Goal: Information Seeking & Learning: Learn about a topic

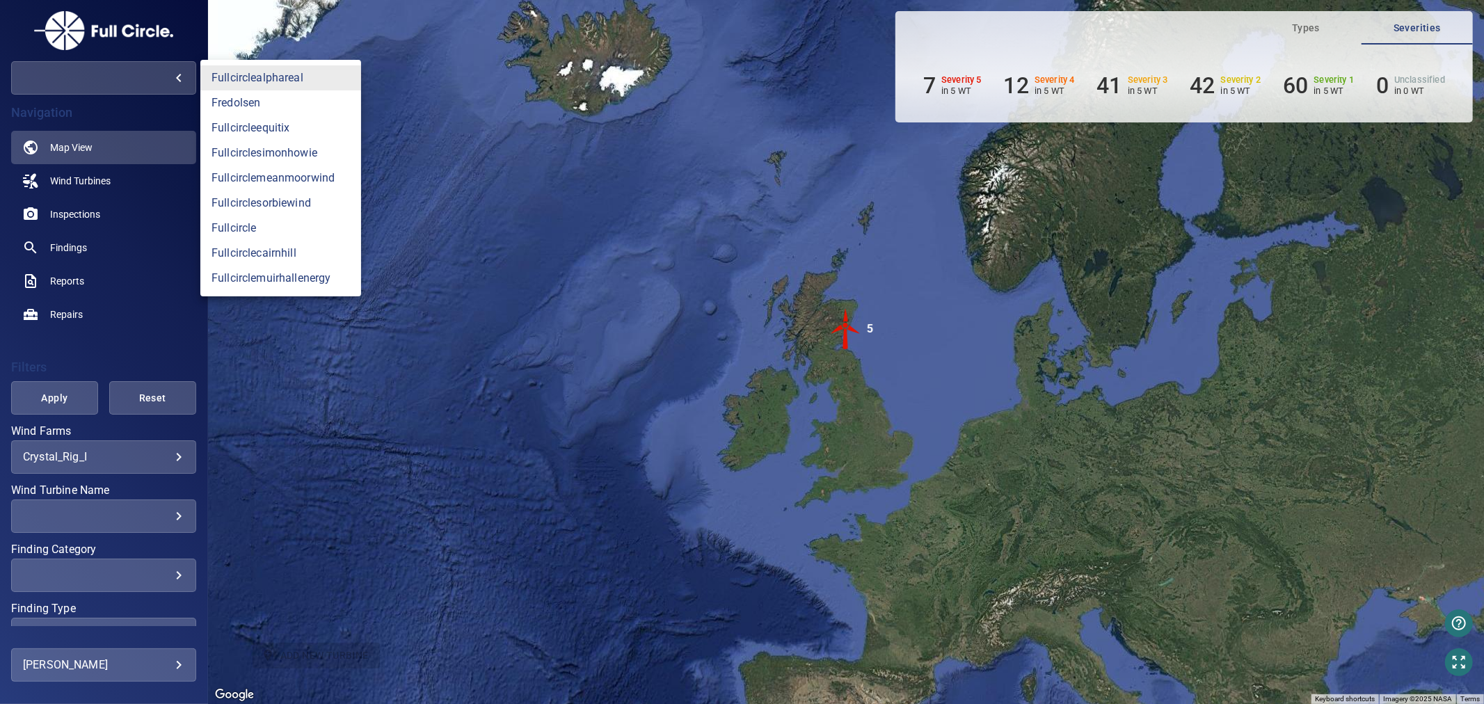
click at [175, 74] on body "**********" at bounding box center [742, 352] width 1484 height 704
click at [268, 122] on link "fullcircleequitix" at bounding box center [280, 127] width 161 height 25
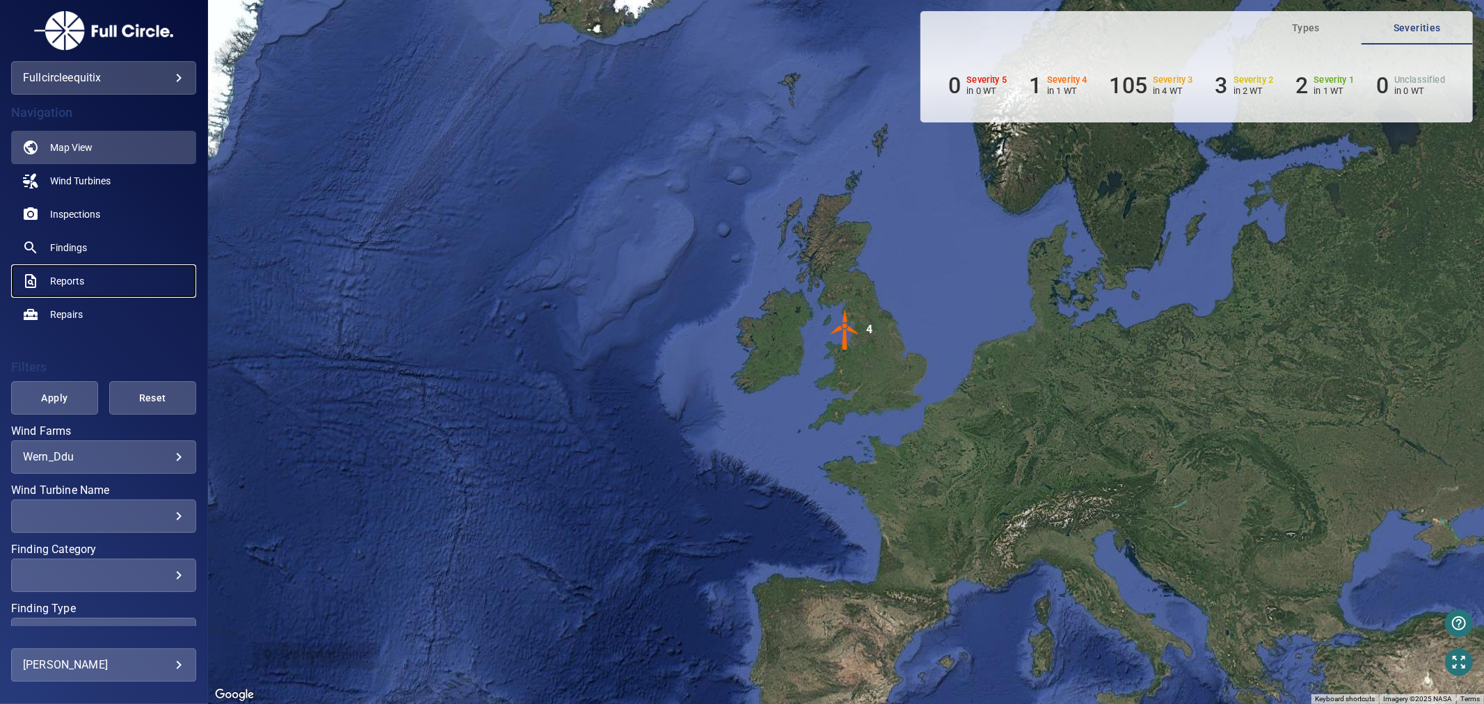
click at [87, 282] on link "Reports" at bounding box center [103, 280] width 185 height 33
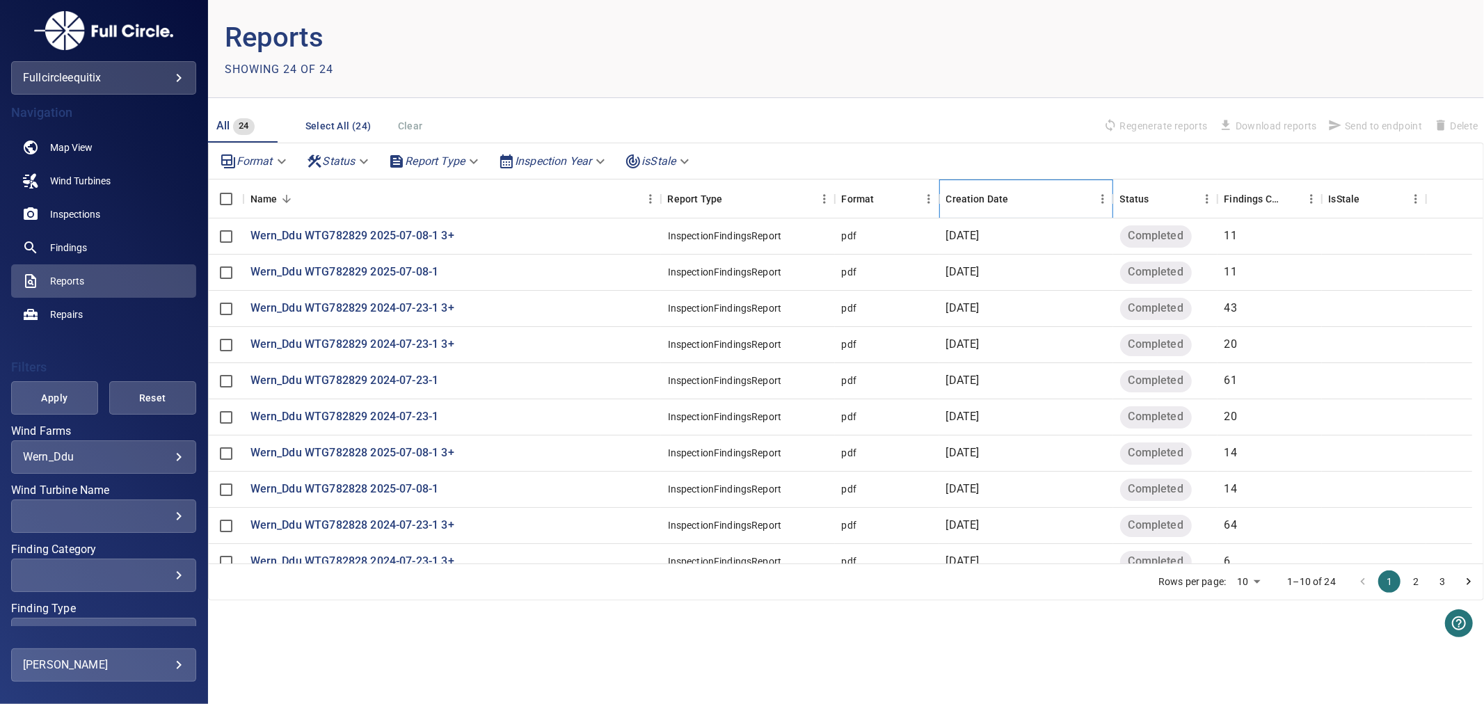
click at [963, 200] on div "Creation Date" at bounding box center [977, 198] width 63 height 39
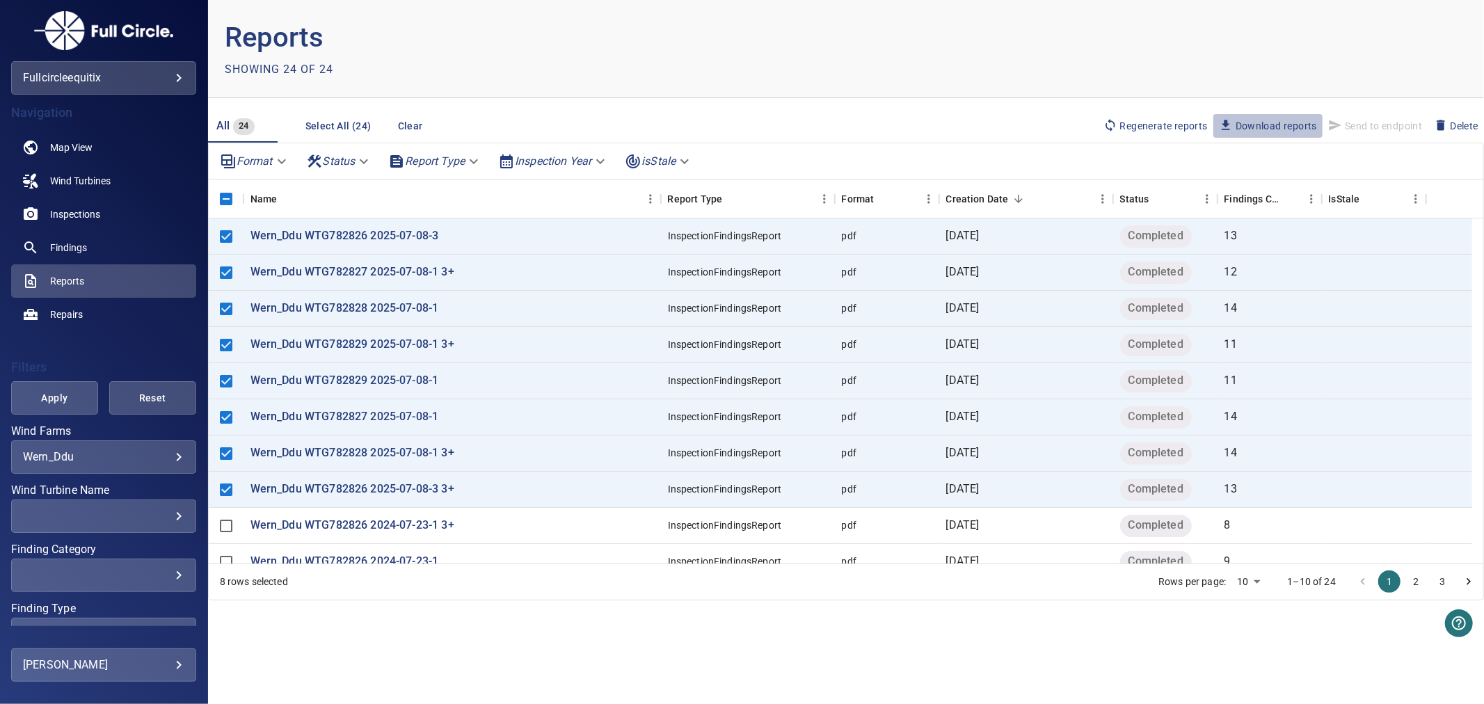
click at [1285, 120] on span "Download reports" at bounding box center [1268, 125] width 98 height 15
click at [1256, 121] on span "Download reports" at bounding box center [1268, 125] width 98 height 15
drag, startPoint x: 1434, startPoint y: 0, endPoint x: 870, endPoint y: 54, distance: 567.4
click at [868, 54] on header "Reports Showing 24 of 24" at bounding box center [846, 49] width 1276 height 98
click at [1235, 120] on span "Download reports" at bounding box center [1268, 125] width 98 height 15
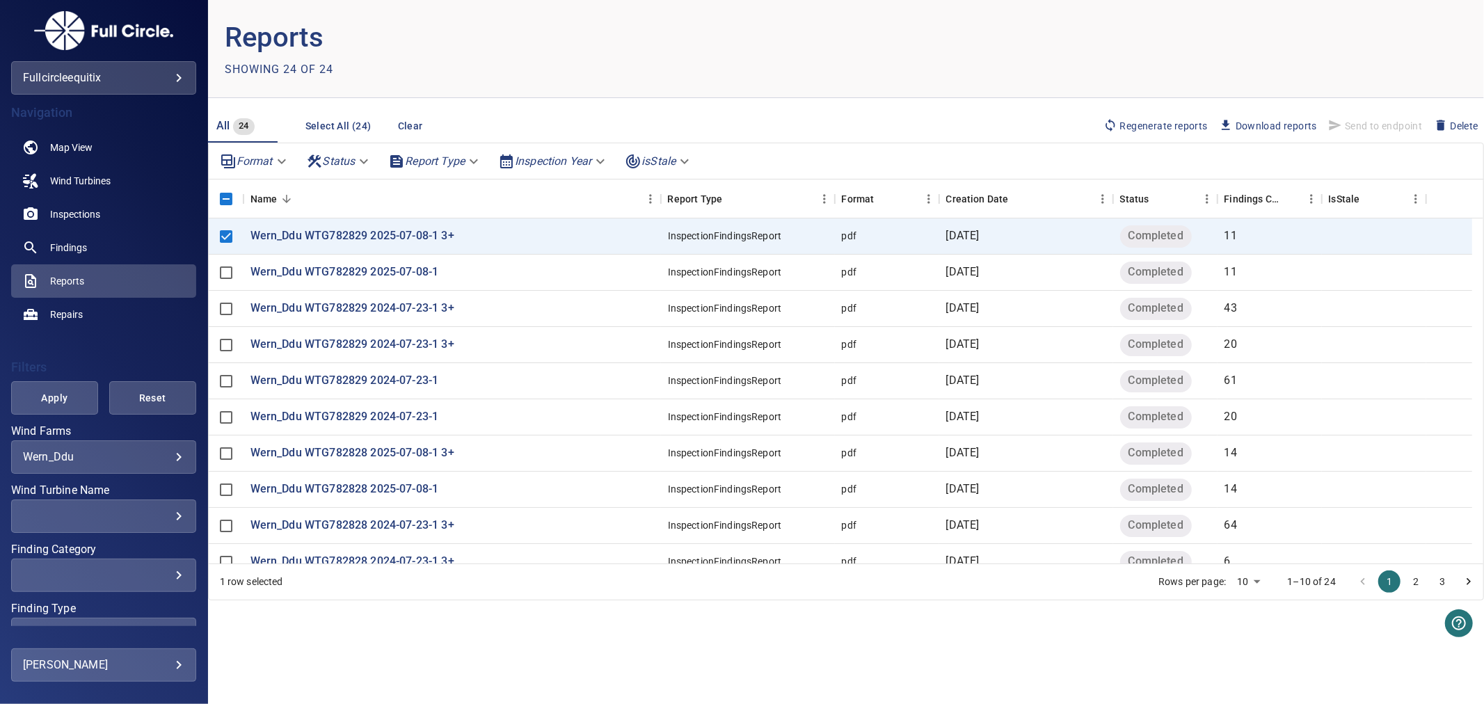
click at [1292, 128] on span "Download reports" at bounding box center [1268, 125] width 98 height 15
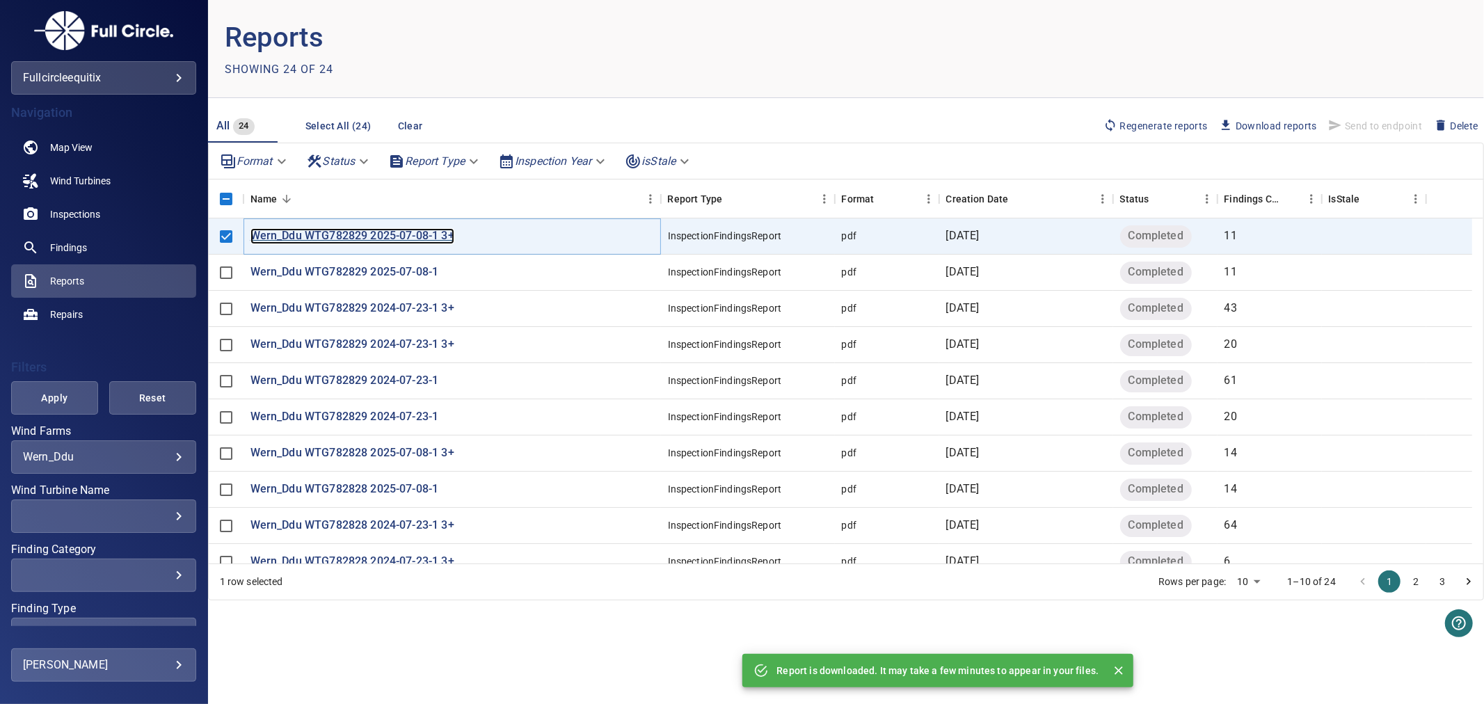
click at [319, 232] on p "Wern_Ddu WTG782829 2025-07-08-1 3+" at bounding box center [352, 236] width 204 height 16
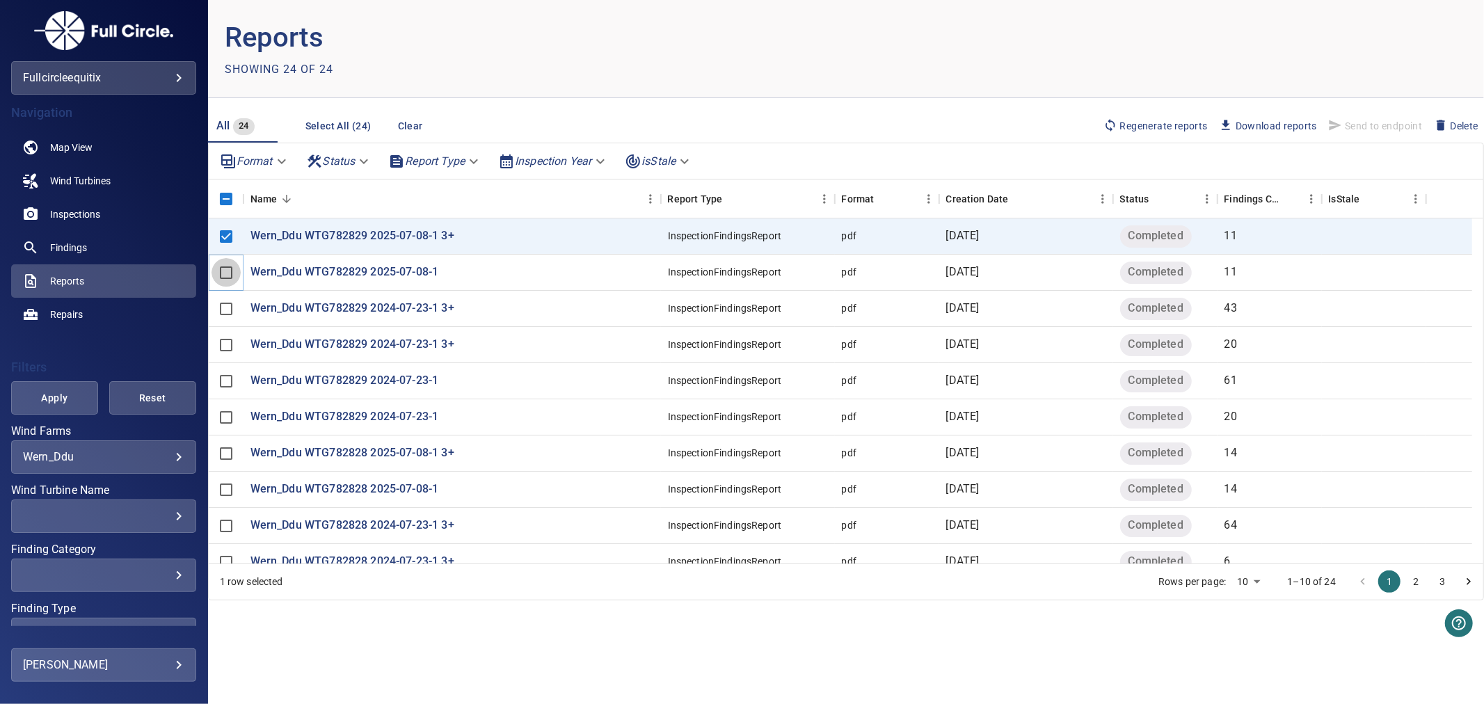
click at [221, 259] on span at bounding box center [225, 272] width 29 height 29
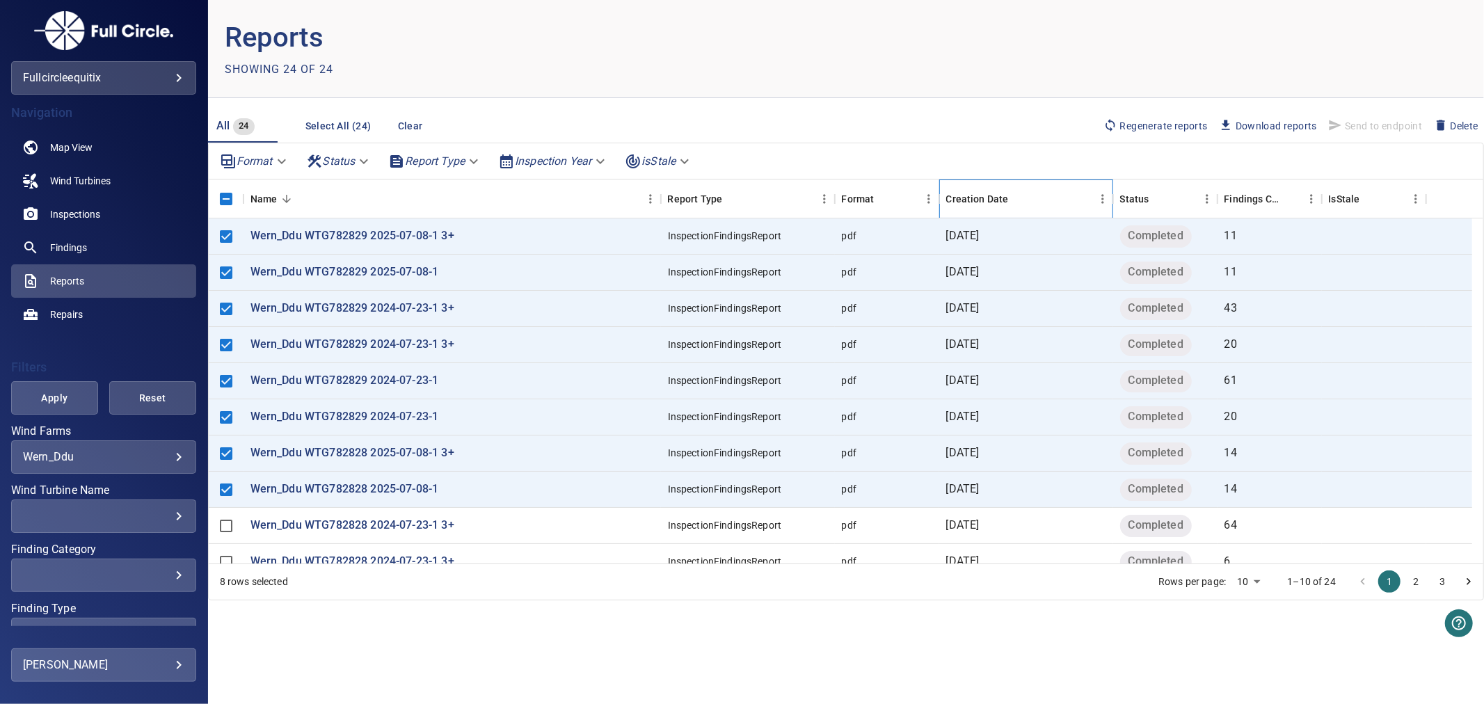
click at [1003, 202] on div "Creation Date" at bounding box center [977, 198] width 63 height 39
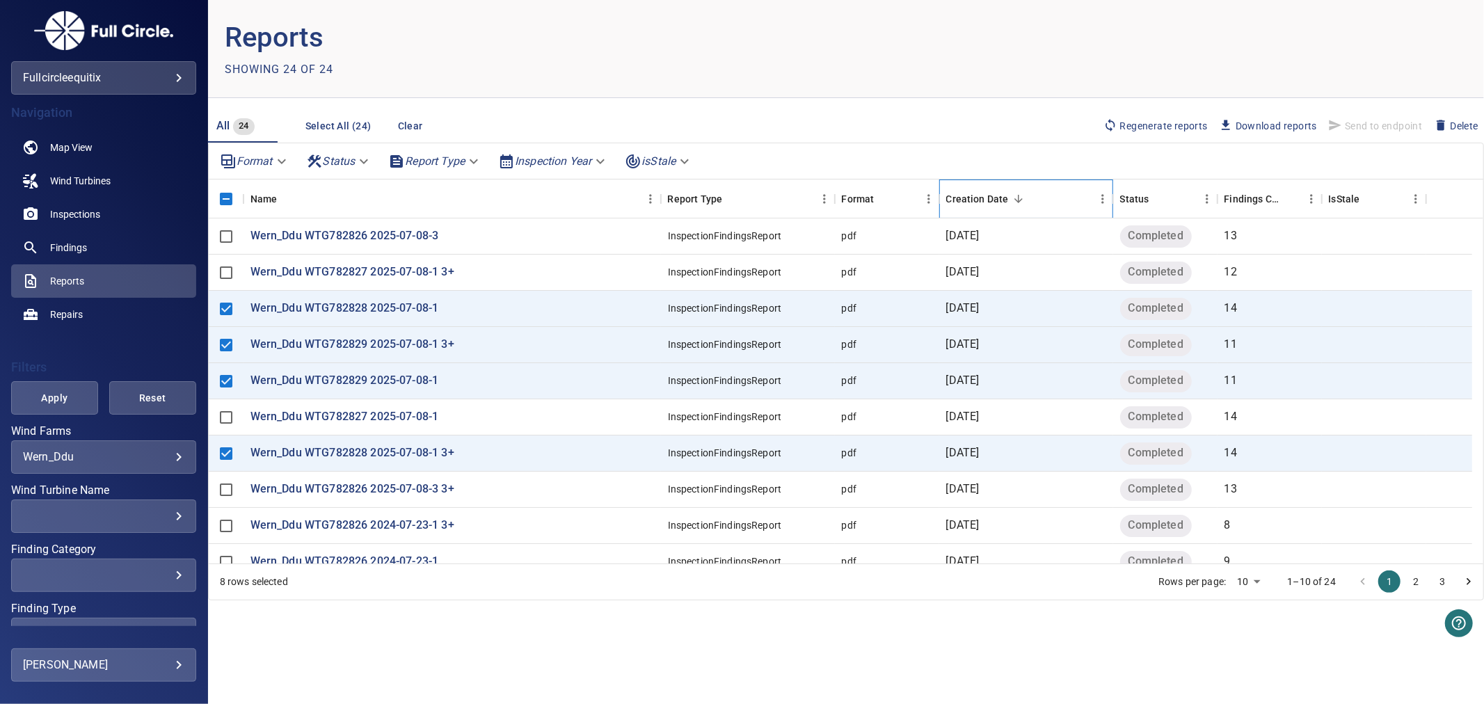
click at [1004, 199] on div "Creation Date" at bounding box center [977, 198] width 63 height 39
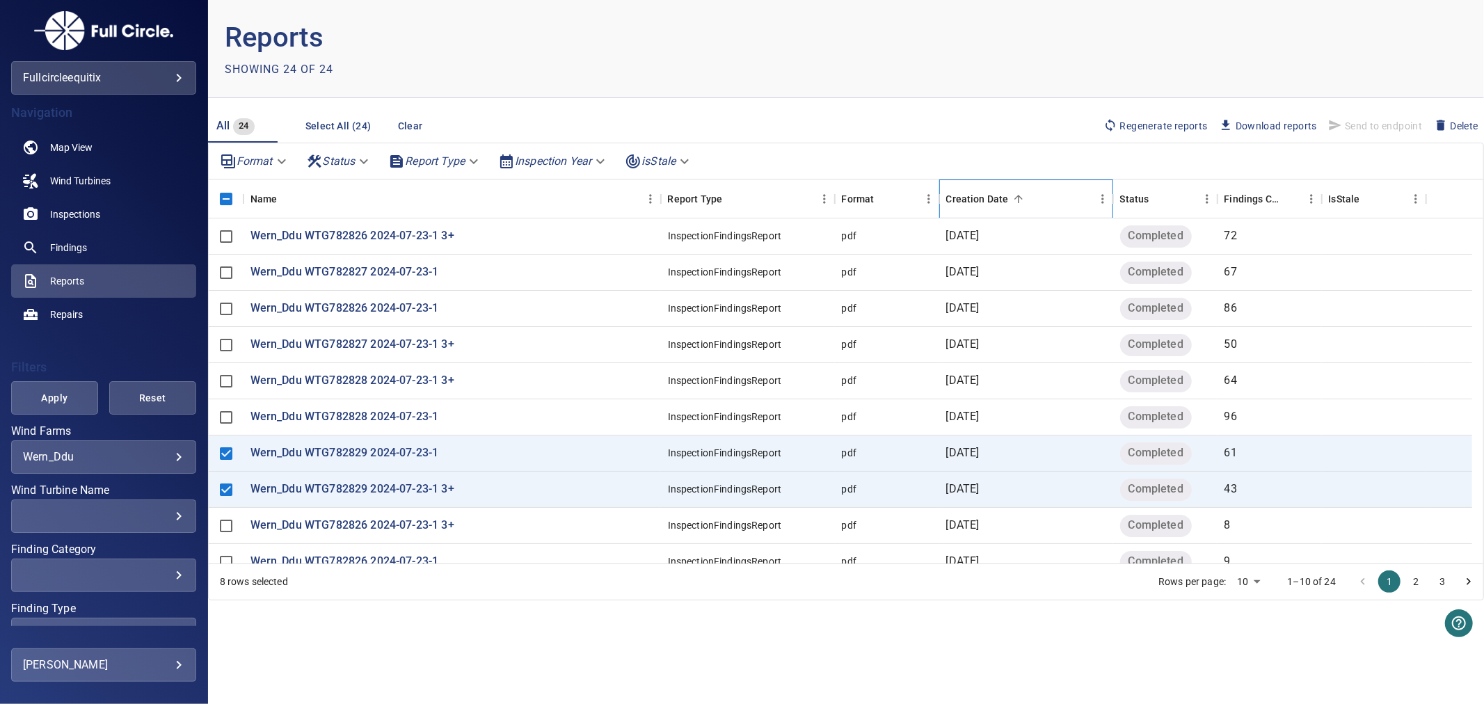
click at [1004, 199] on div "Creation Date" at bounding box center [977, 198] width 63 height 39
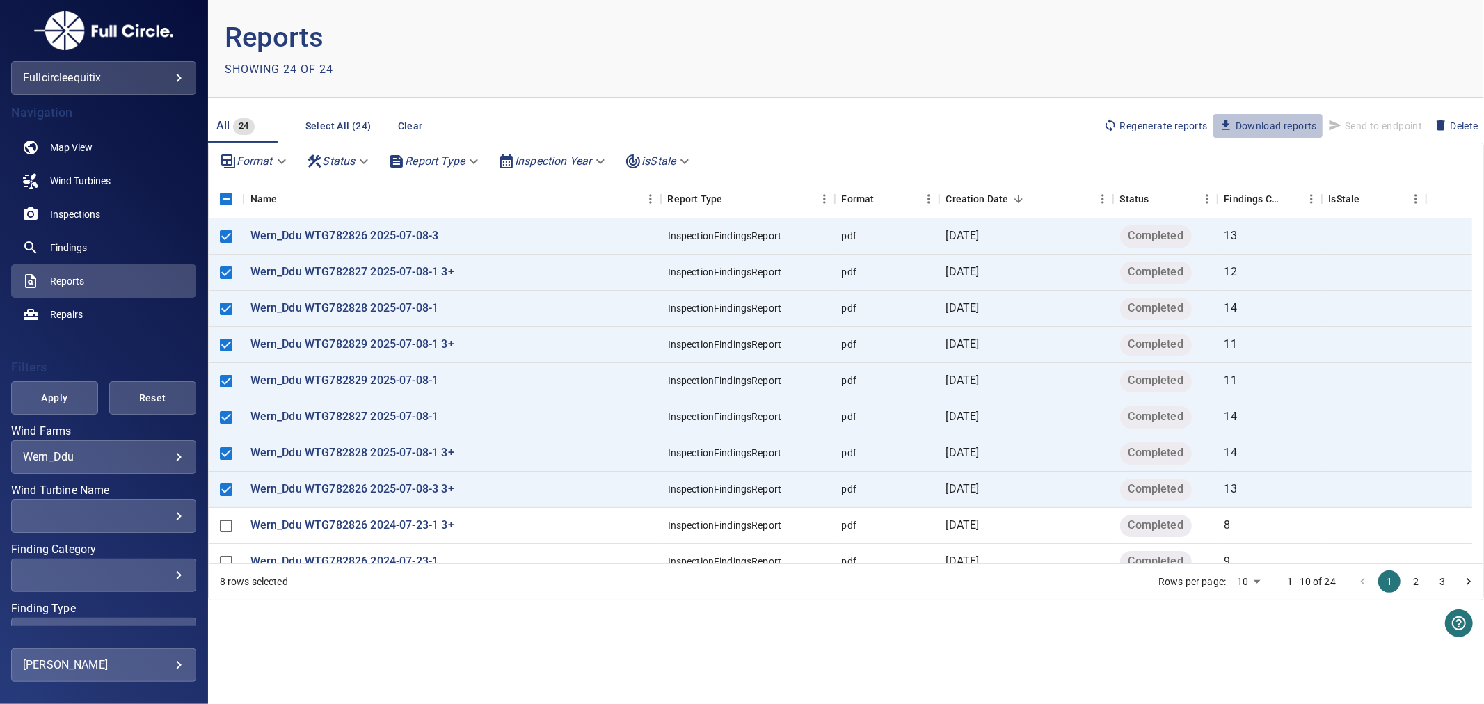
click at [1252, 122] on span "Download reports" at bounding box center [1268, 125] width 98 height 15
click at [897, 26] on header "Reports Showing 24 of 24" at bounding box center [846, 49] width 1276 height 98
click at [401, 237] on p "Wern_Ddu WTG782826 2025-07-08-3" at bounding box center [344, 236] width 189 height 16
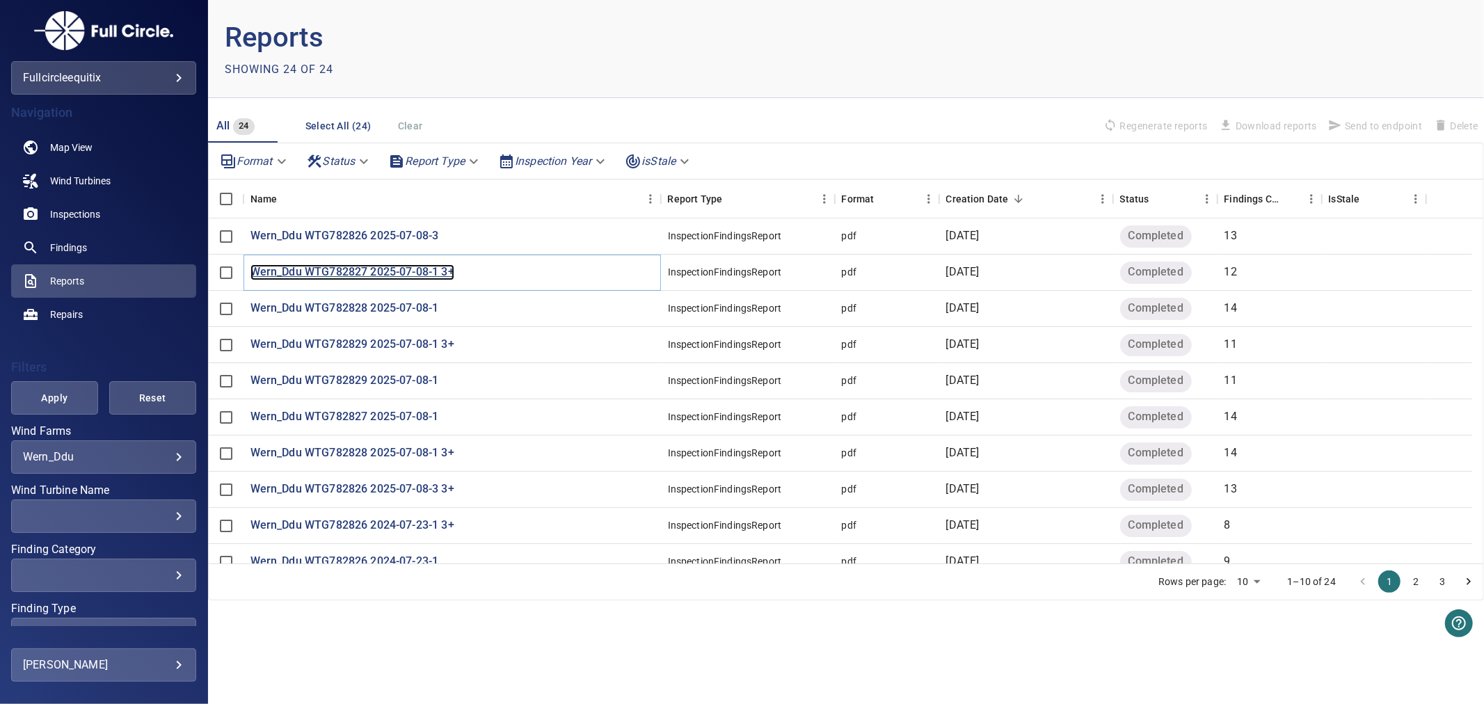
click at [273, 275] on p "Wern_Ddu WTG782827 2025-07-08-1 3+" at bounding box center [352, 272] width 204 height 16
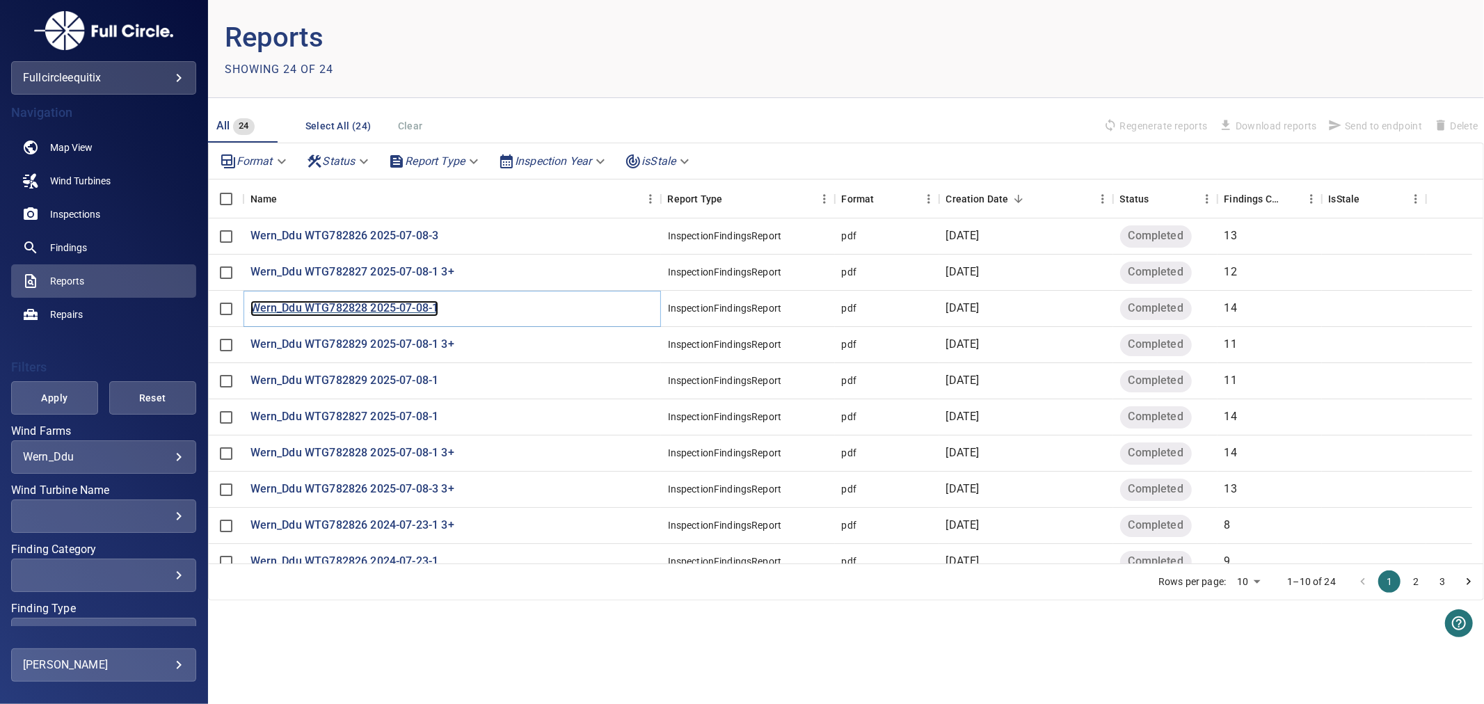
click at [355, 308] on p "Wern_Ddu WTG782828 2025-07-08-1" at bounding box center [344, 309] width 189 height 16
click at [414, 343] on p "Wern_Ddu WTG782829 2025-07-08-1 3+" at bounding box center [352, 345] width 204 height 16
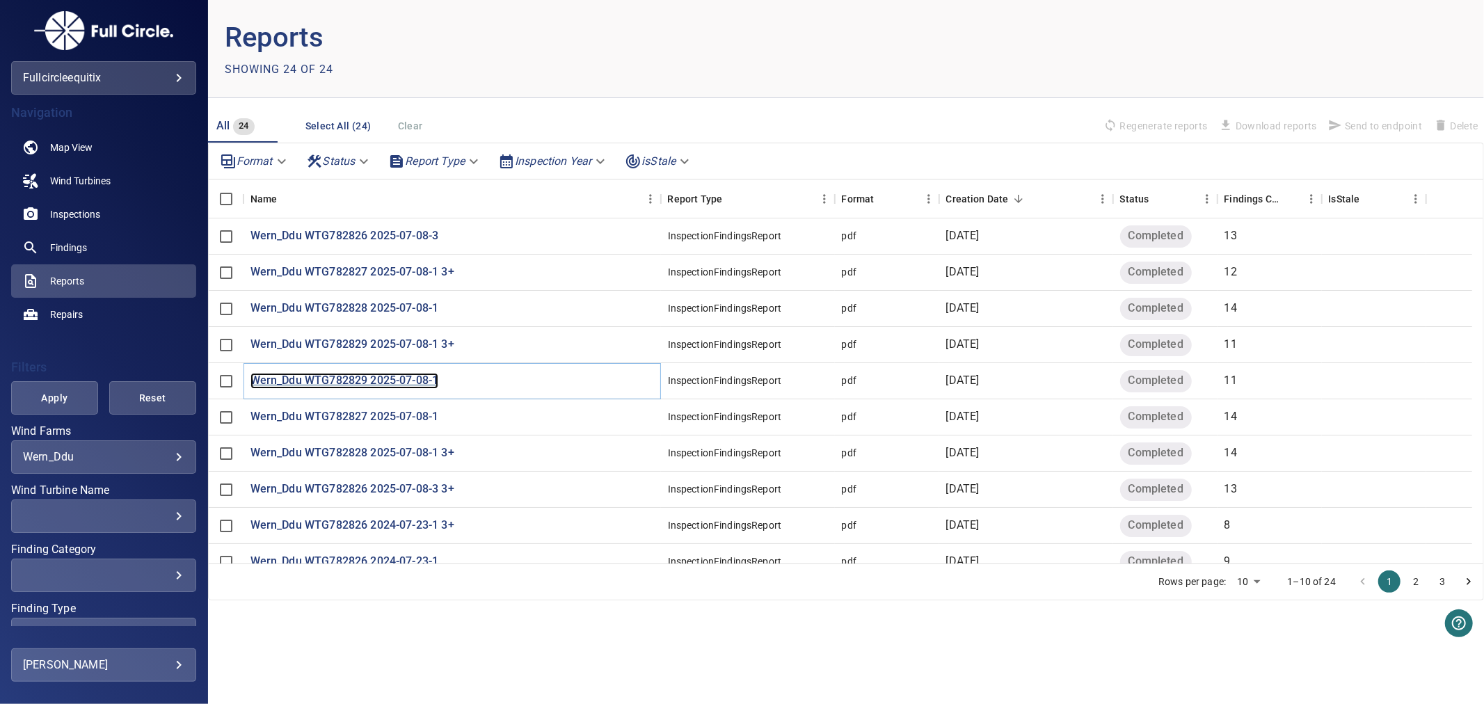
click at [429, 383] on p "Wern_Ddu WTG782829 2025-07-08-1" at bounding box center [344, 381] width 189 height 16
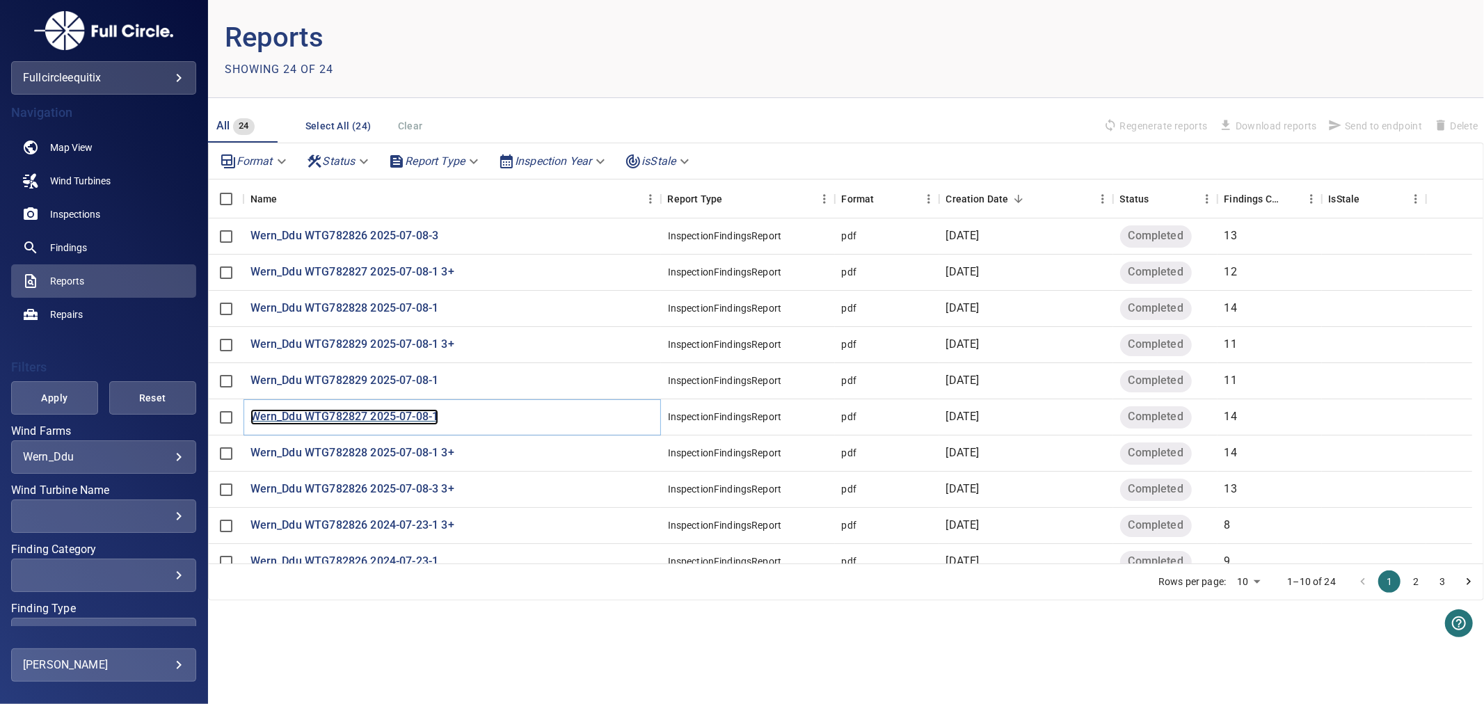
click at [381, 420] on p "Wern_Ddu WTG782827 2025-07-08-1" at bounding box center [344, 417] width 189 height 16
click at [429, 458] on p "Wern_Ddu WTG782828 2025-07-08-1 3+" at bounding box center [352, 453] width 204 height 16
click at [423, 495] on p "Wern_Ddu WTG782826 2025-07-08-3 3+" at bounding box center [352, 489] width 204 height 16
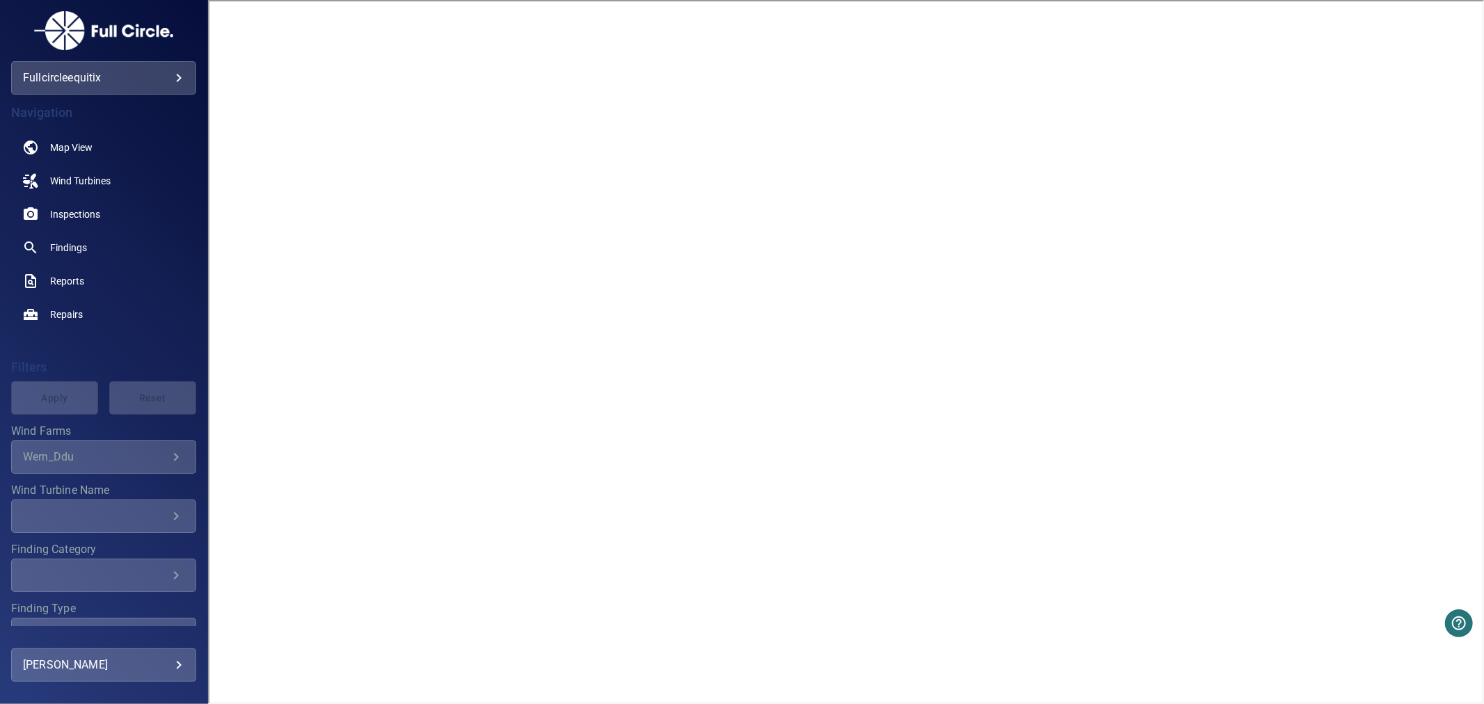
click at [193, 88] on div "**********" at bounding box center [103, 77] width 185 height 33
click at [181, 81] on body "**********" at bounding box center [742, 352] width 1484 height 704
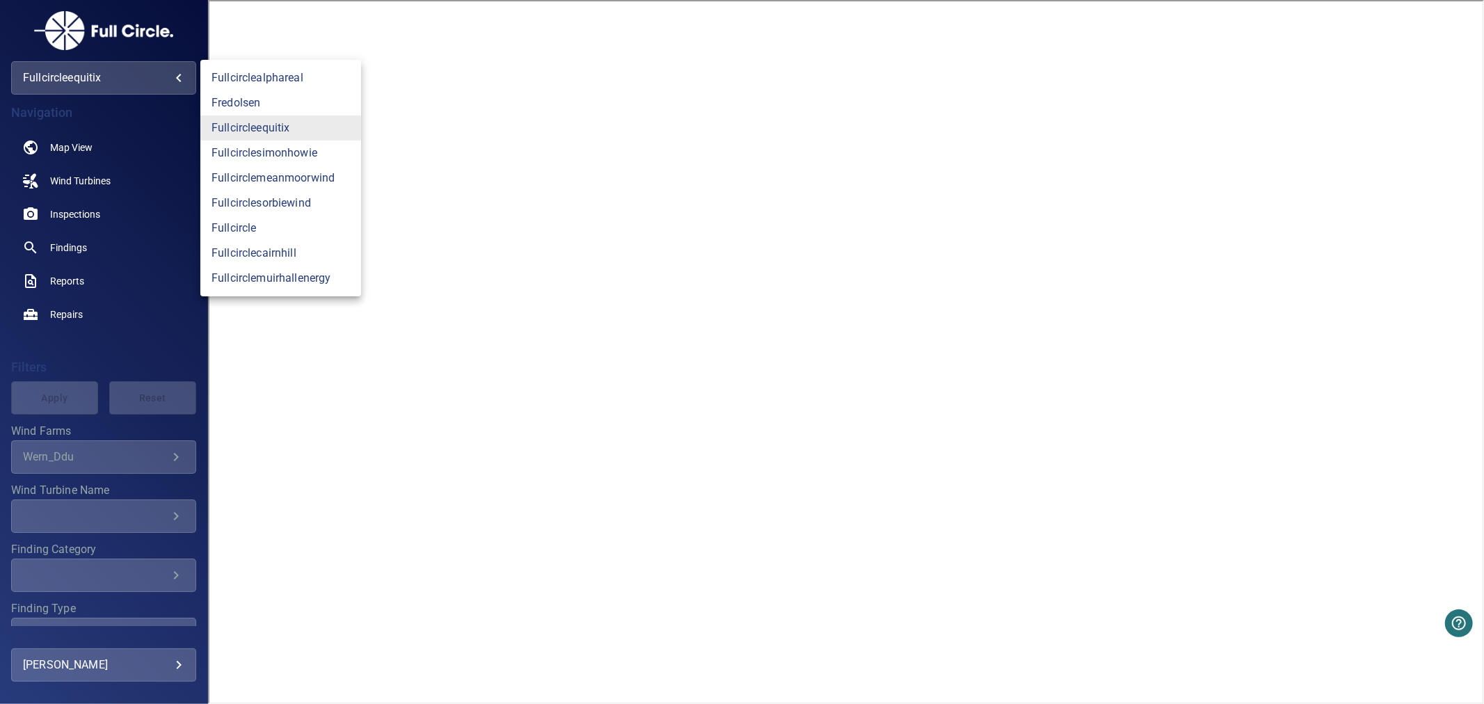
click at [175, 78] on div at bounding box center [742, 352] width 1484 height 704
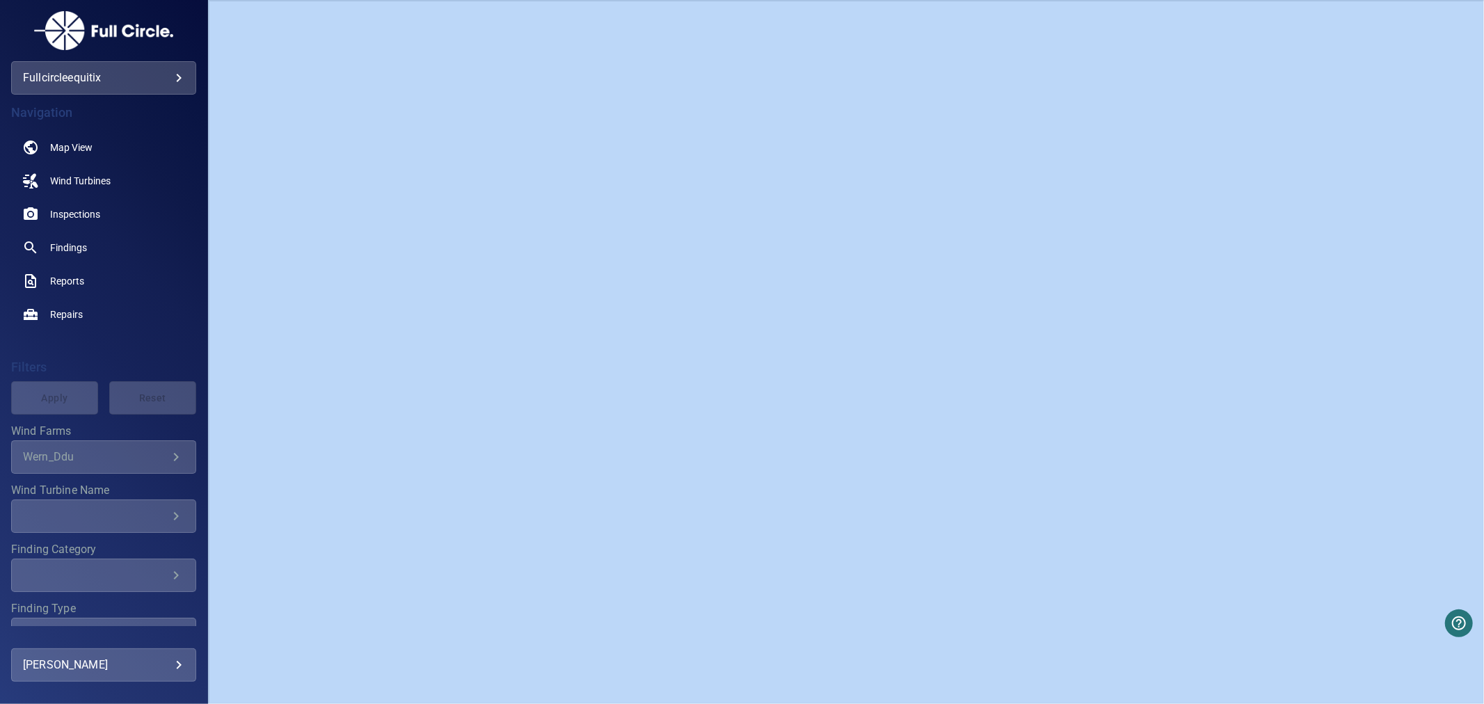
click at [175, 78] on body "**********" at bounding box center [742, 352] width 1484 height 704
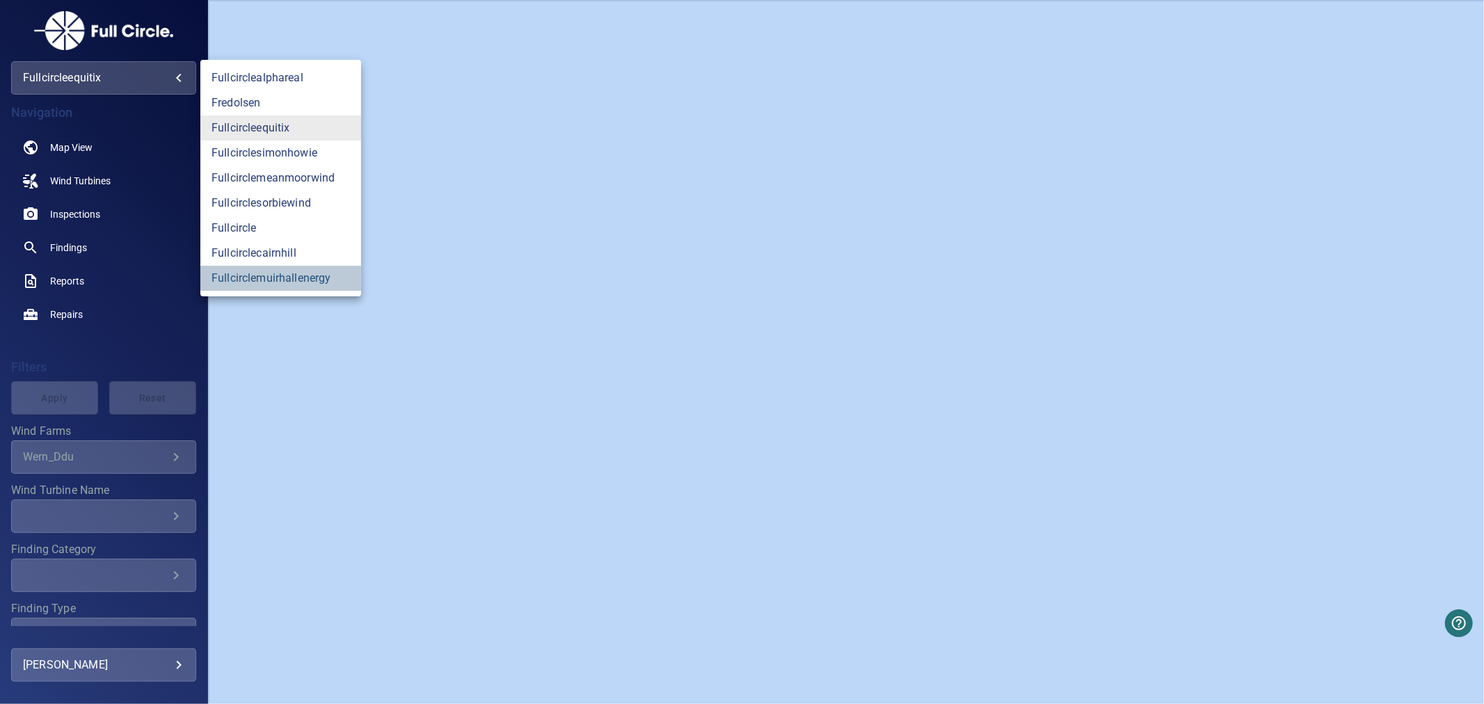
click at [271, 275] on link "fullcirclemuirhallenergy" at bounding box center [280, 278] width 161 height 25
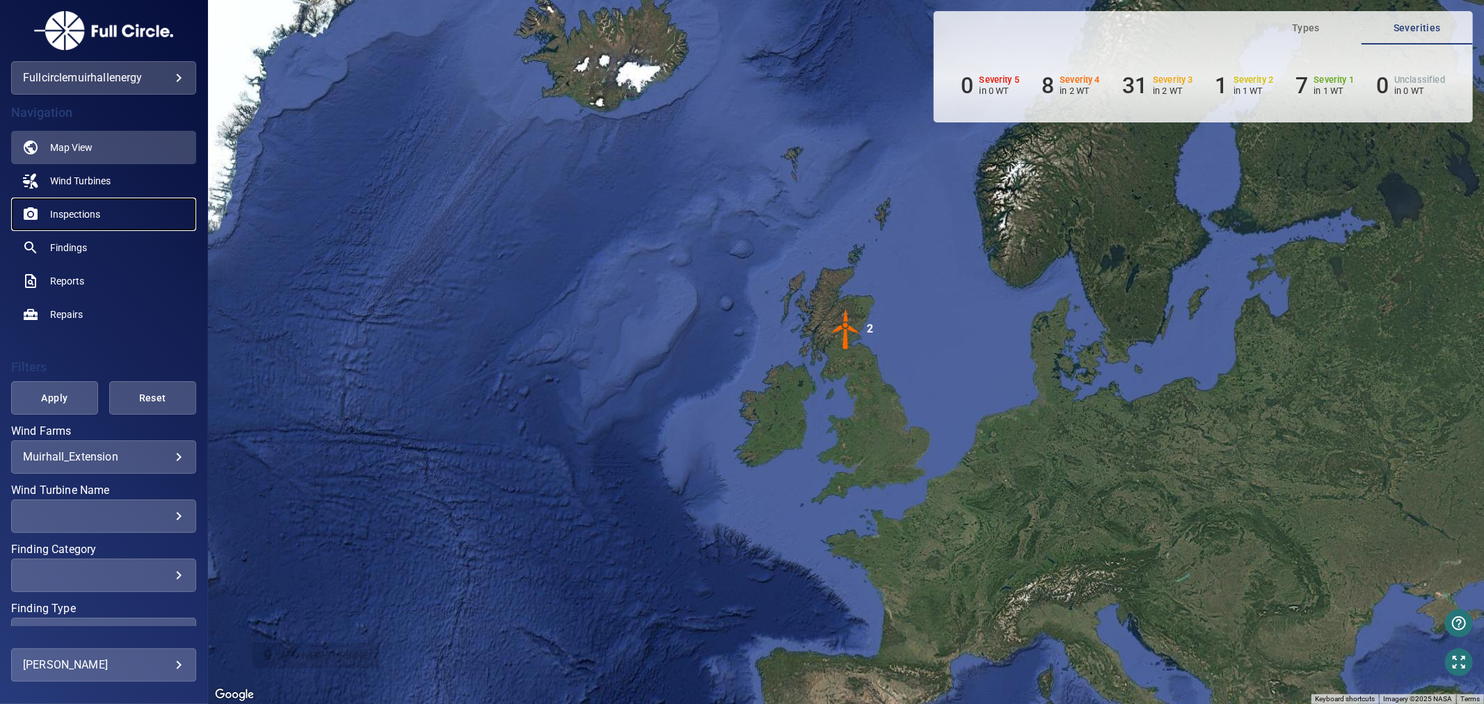
click at [84, 212] on span "Inspections" at bounding box center [75, 214] width 50 height 14
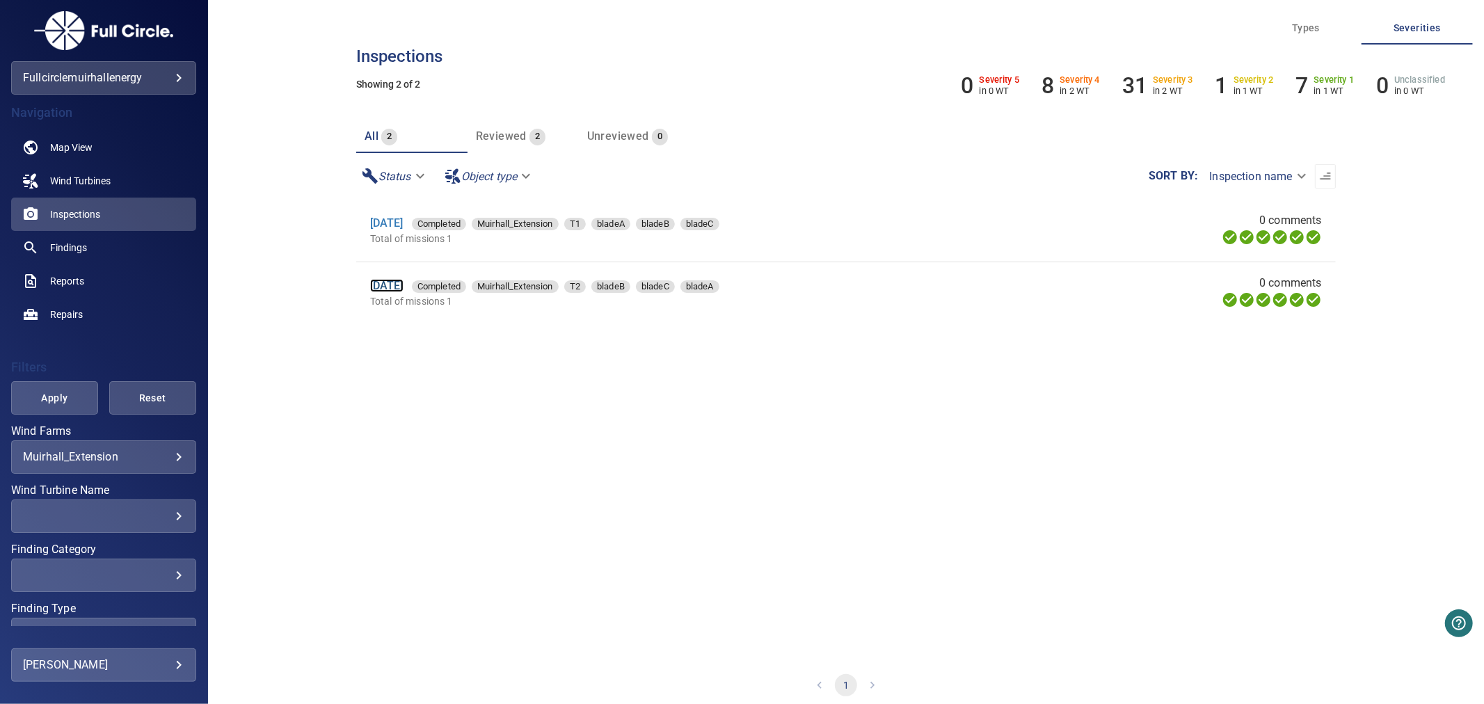
click at [403, 288] on link "19 Dec 2024" at bounding box center [386, 285] width 33 height 13
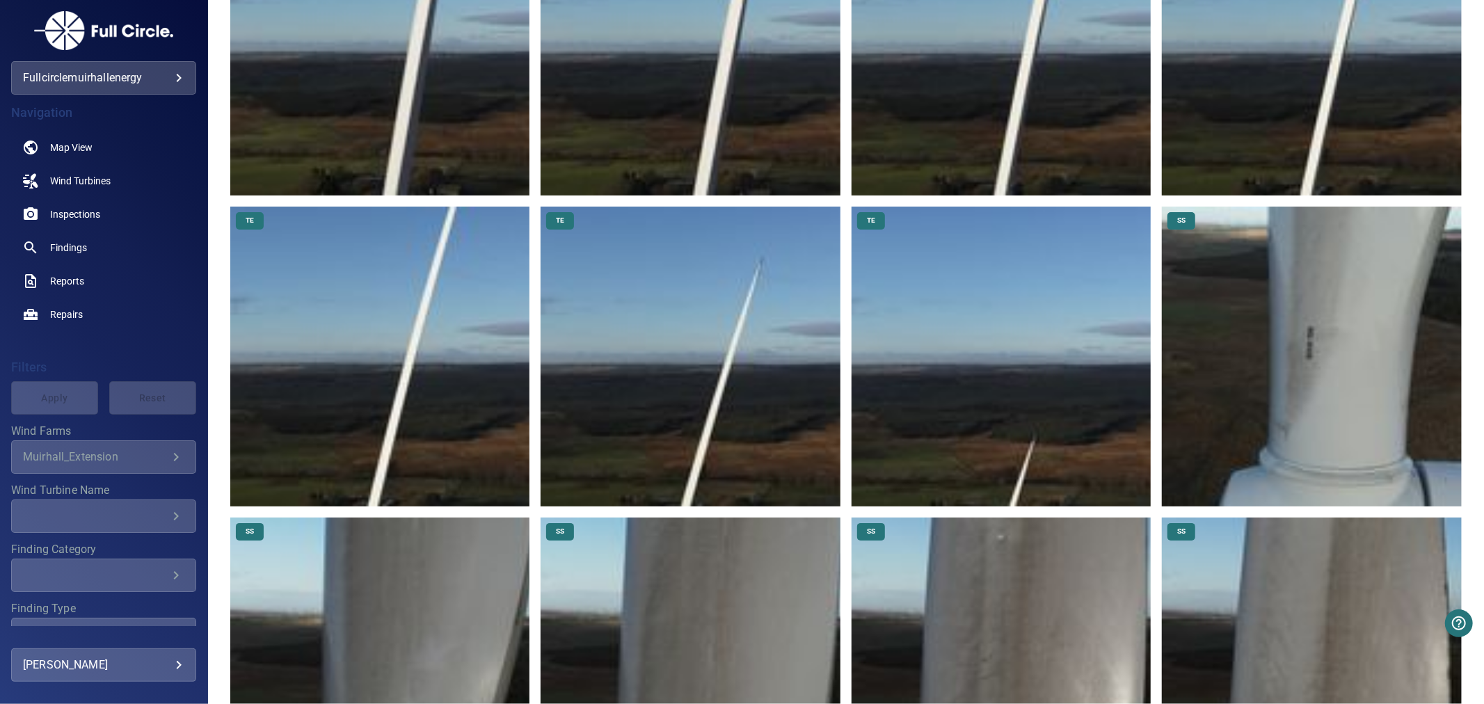
scroll to position [3787, 0]
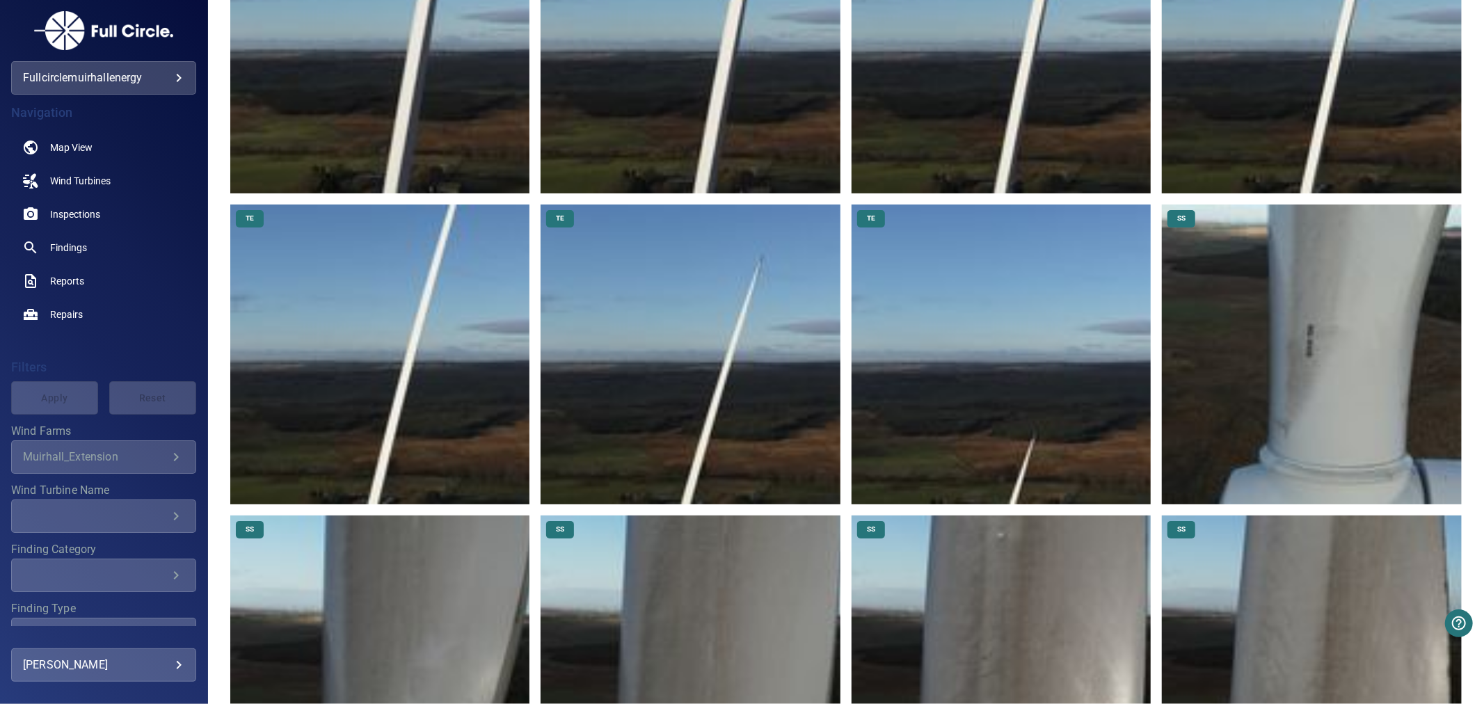
click at [685, 383] on img at bounding box center [690, 355] width 300 height 300
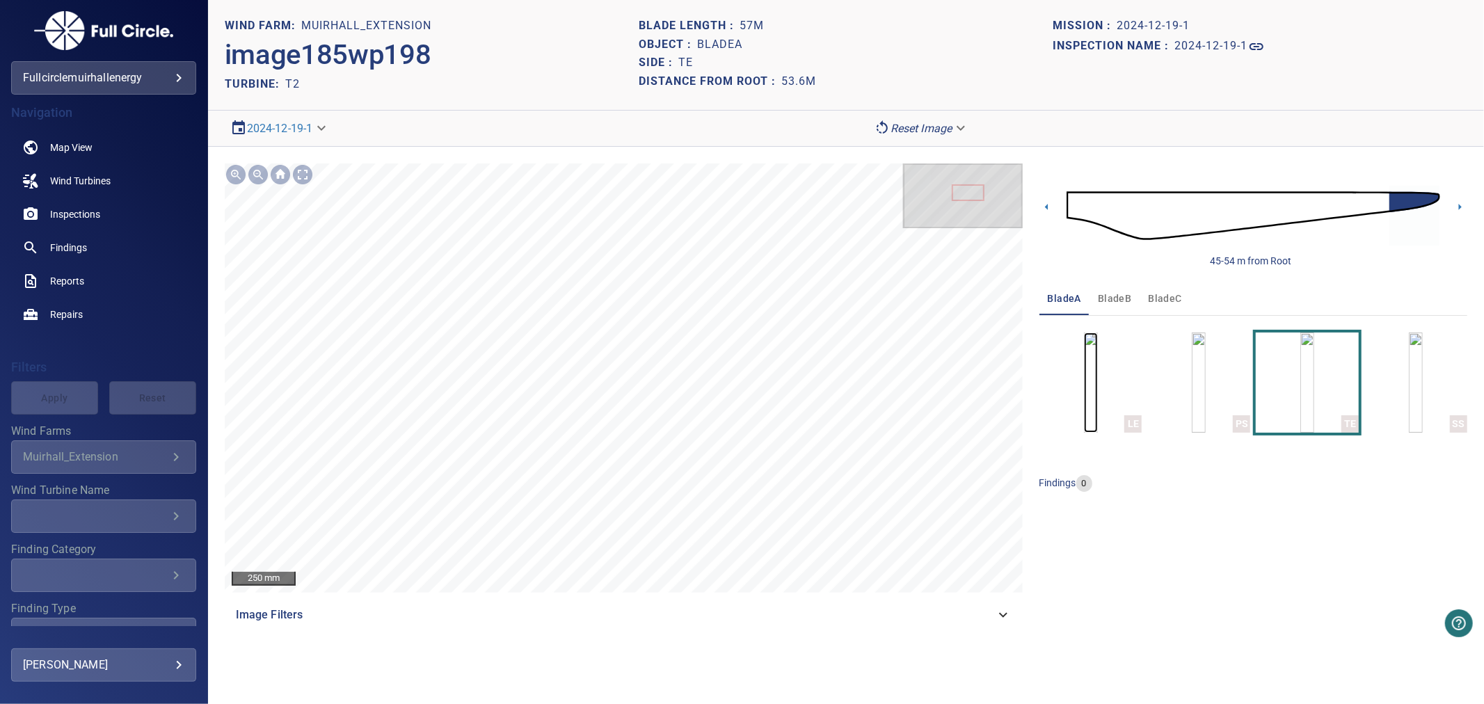
click at [1098, 415] on img "button" at bounding box center [1091, 383] width 14 height 100
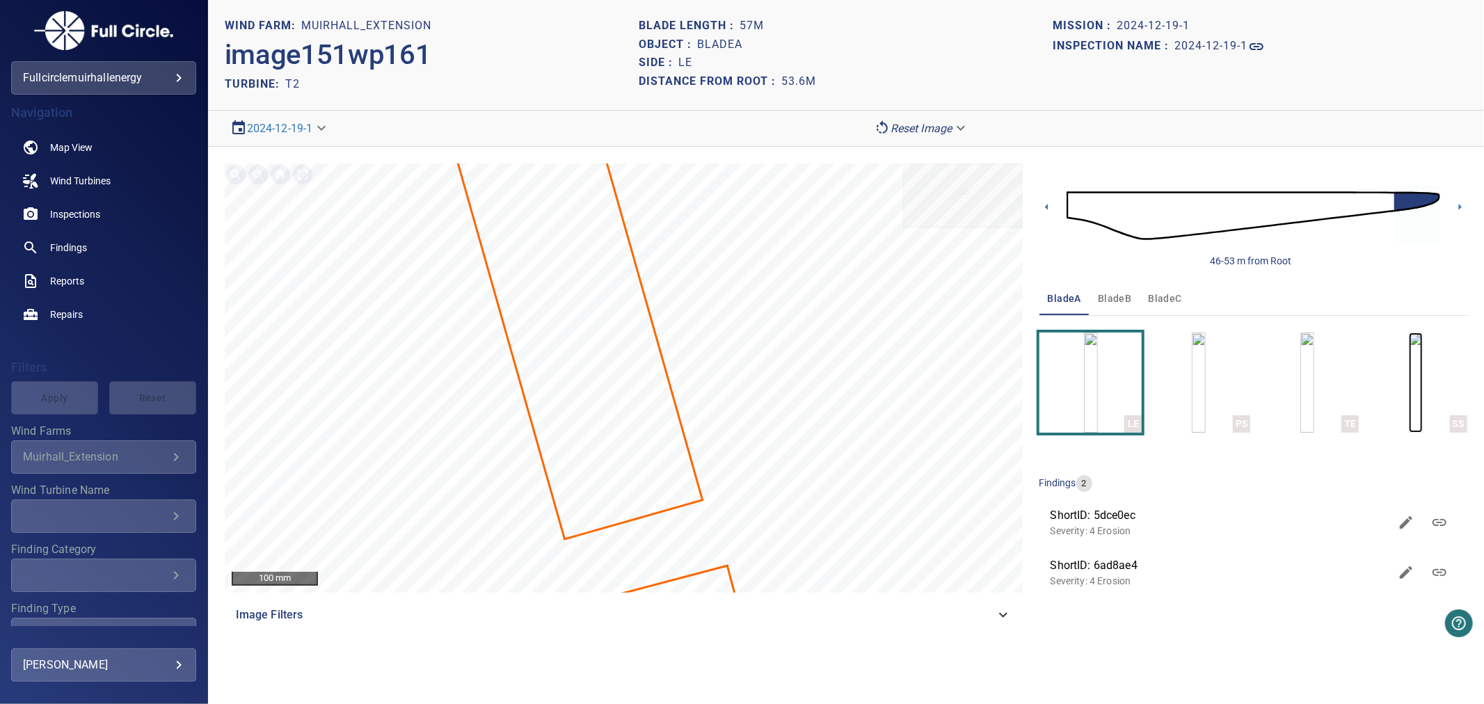
click at [1409, 376] on img "button" at bounding box center [1416, 383] width 14 height 100
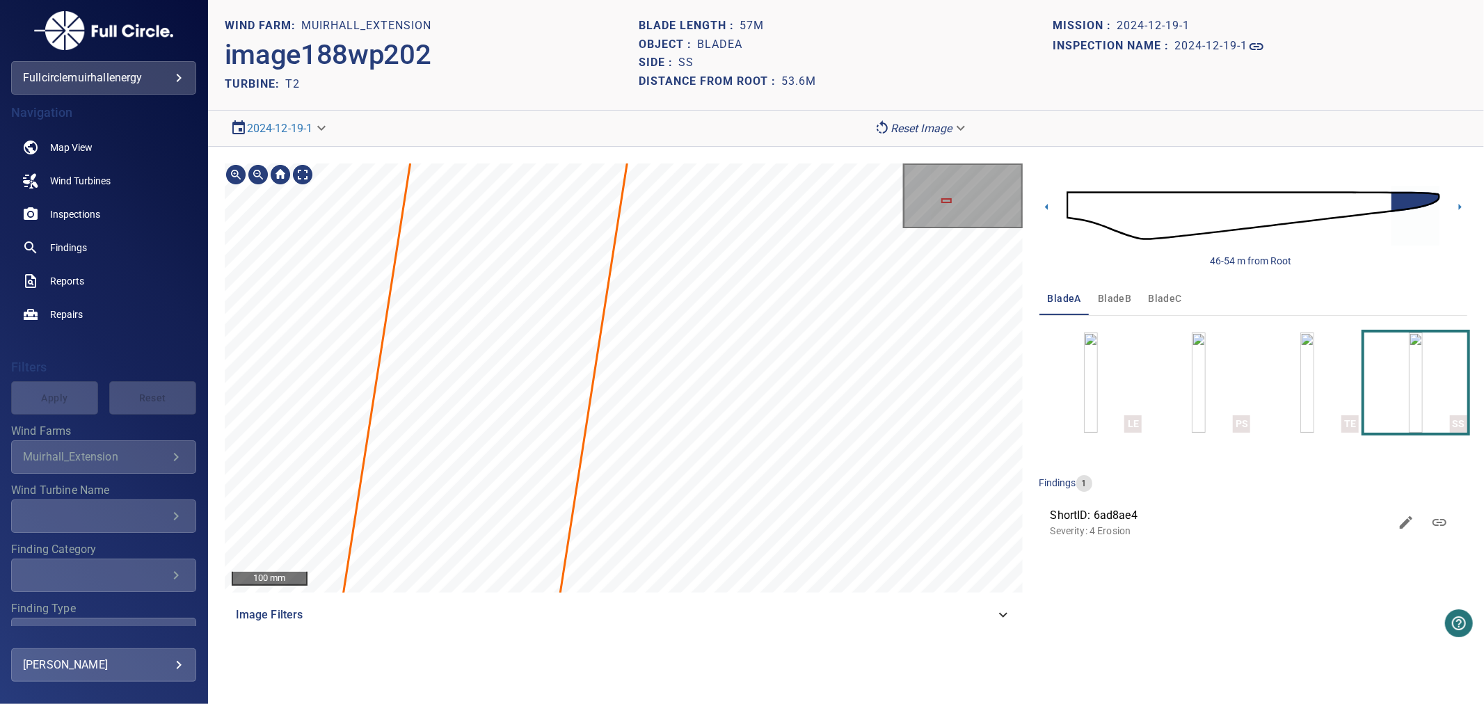
click at [645, 703] on html "**********" at bounding box center [742, 352] width 1484 height 704
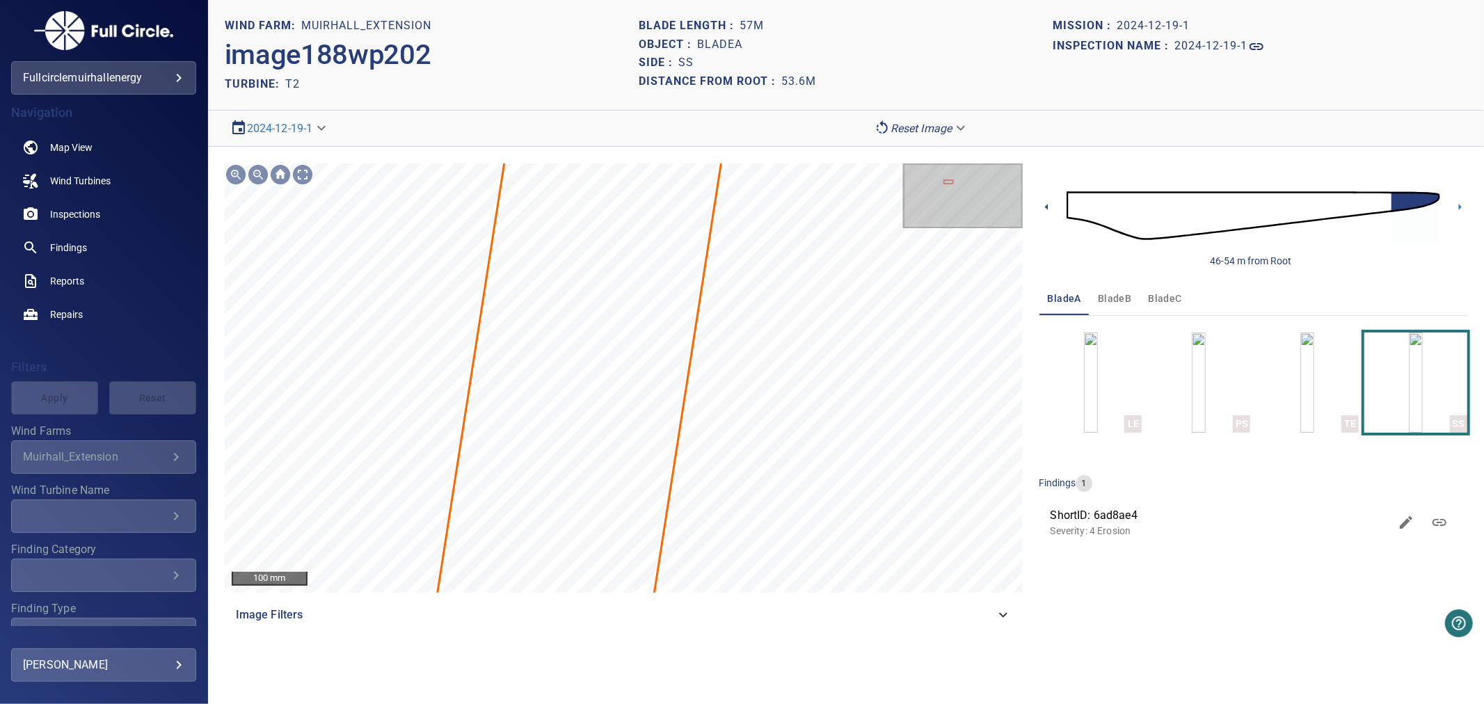
click at [1044, 205] on icon at bounding box center [1046, 207] width 15 height 15
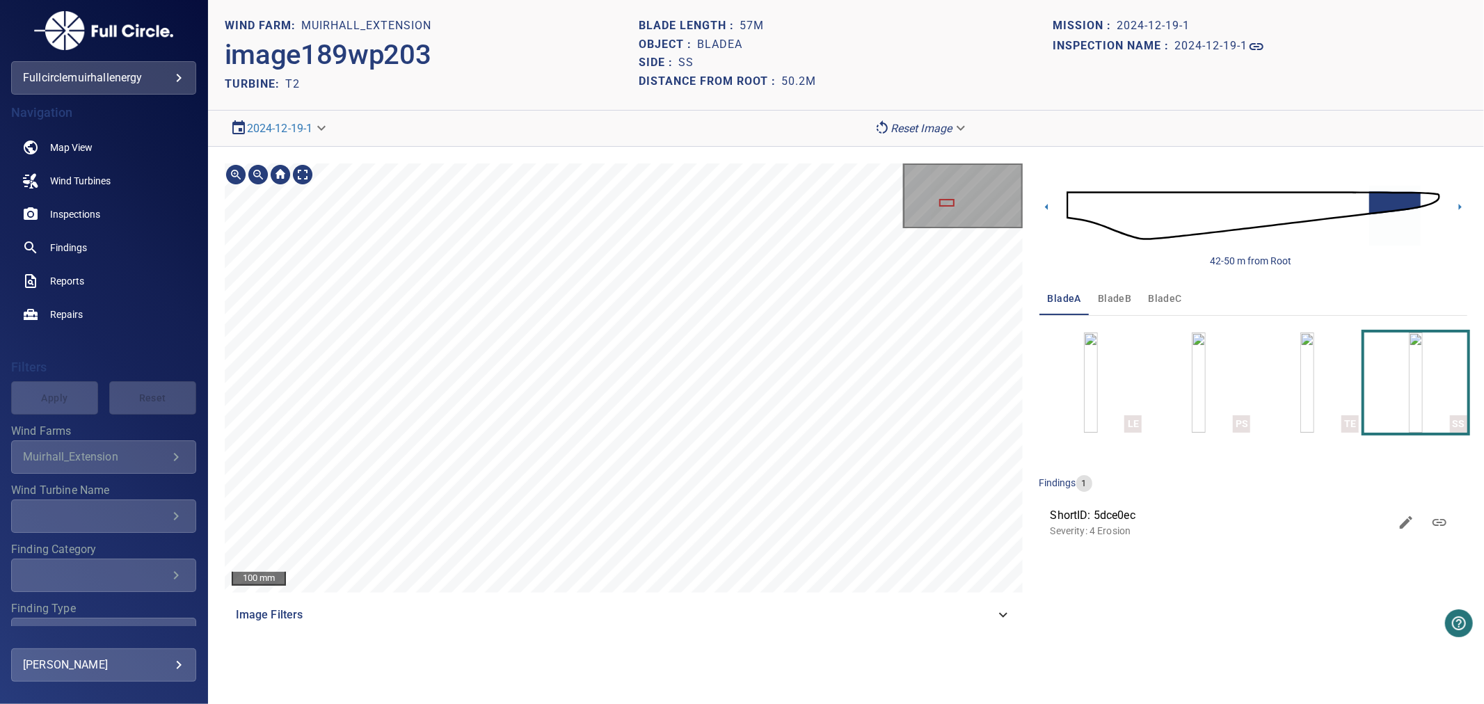
click at [634, 154] on div "100 mm Image Filters 42-50 m from Root bladeA bladeB bladeC LE PS TE SS finding…" at bounding box center [846, 398] width 1276 height 502
click at [547, 703] on html "**********" at bounding box center [742, 352] width 1484 height 704
click at [580, 684] on section "**********" at bounding box center [846, 352] width 1276 height 704
click at [608, 636] on div "100 mm Image Filters 42-50 m from Root bladeA bladeB bladeC LE PS TE SS finding…" at bounding box center [846, 398] width 1276 height 502
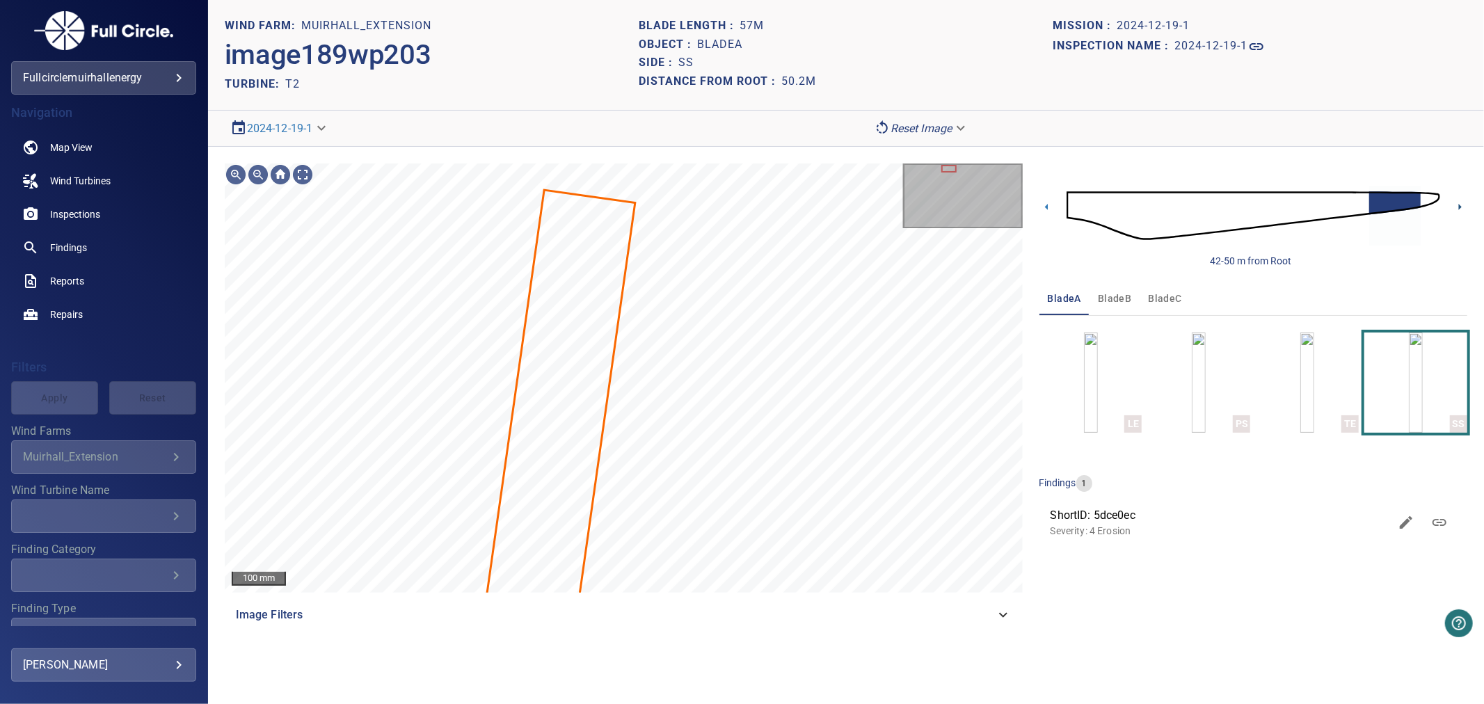
click at [1455, 206] on icon at bounding box center [1459, 207] width 15 height 15
